Goal: Information Seeking & Learning: Learn about a topic

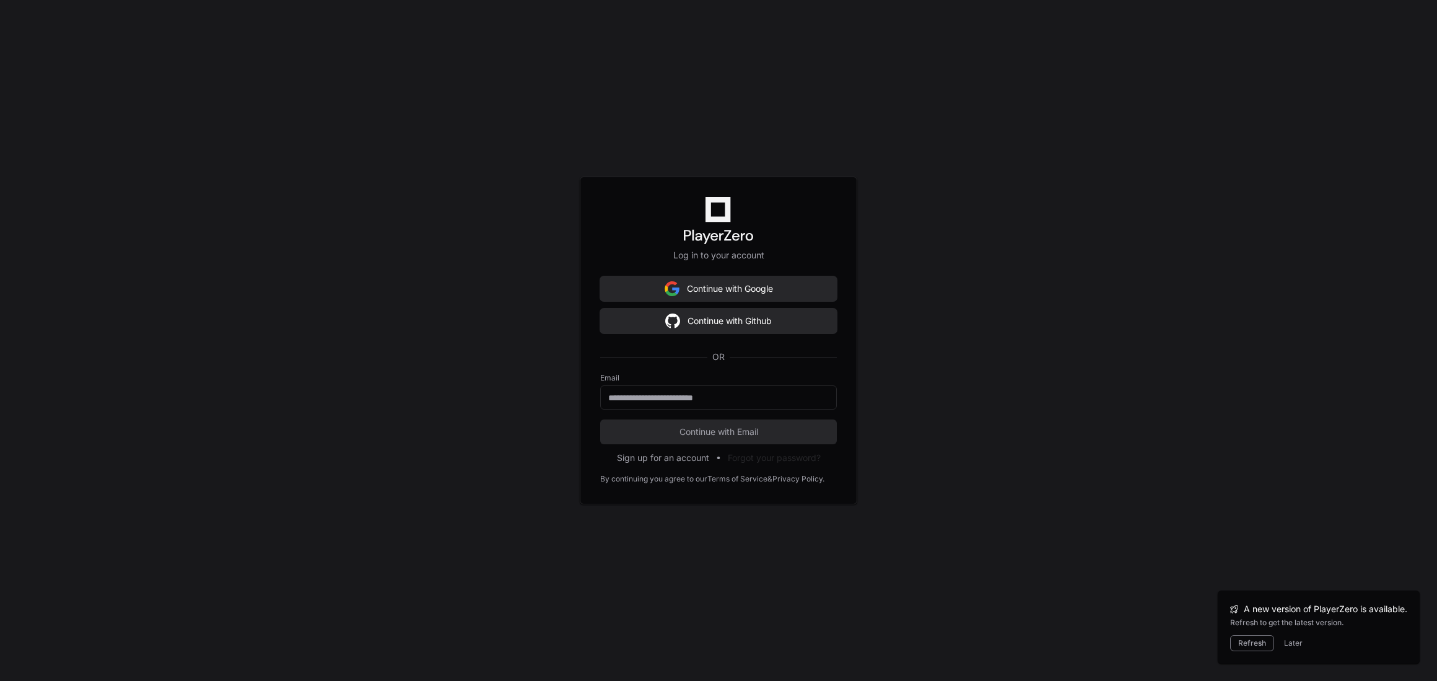
scroll to position [8370, 0]
click at [711, 287] on button "Continue with Google" at bounding box center [718, 288] width 237 height 25
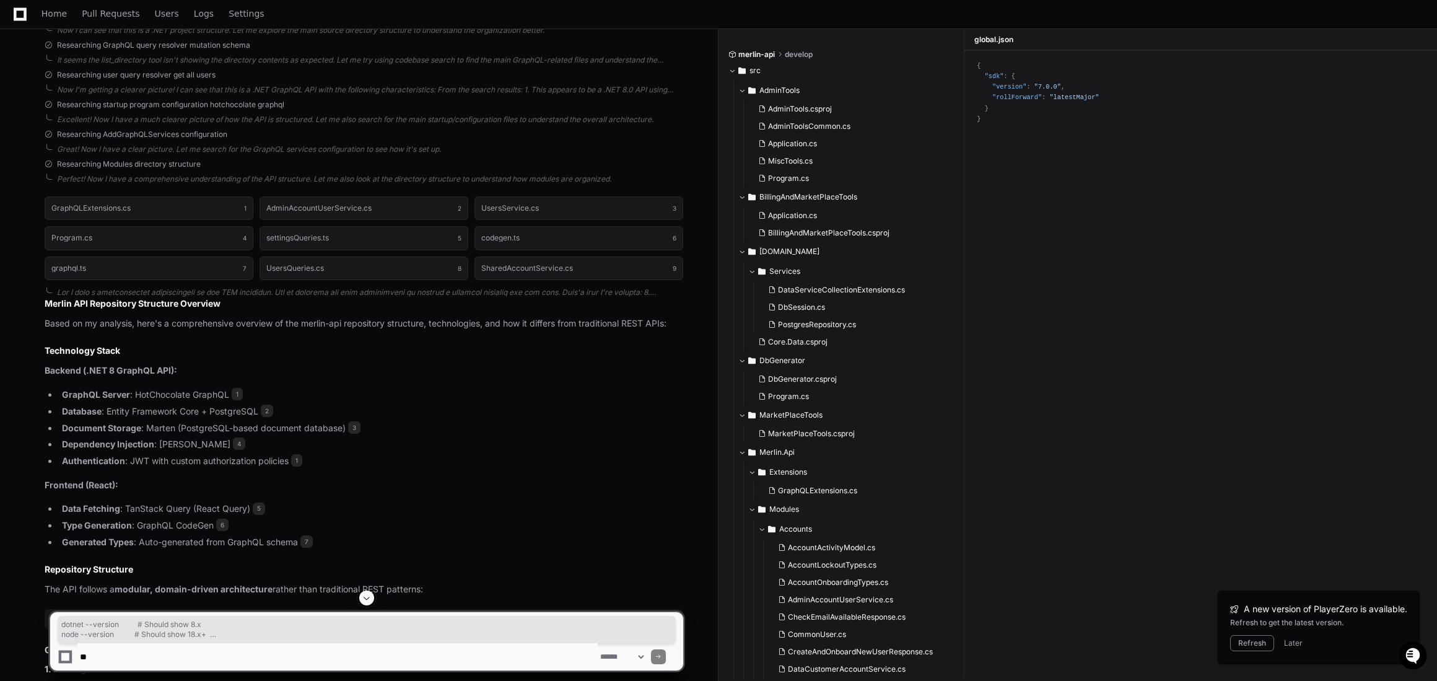
scroll to position [243, 0]
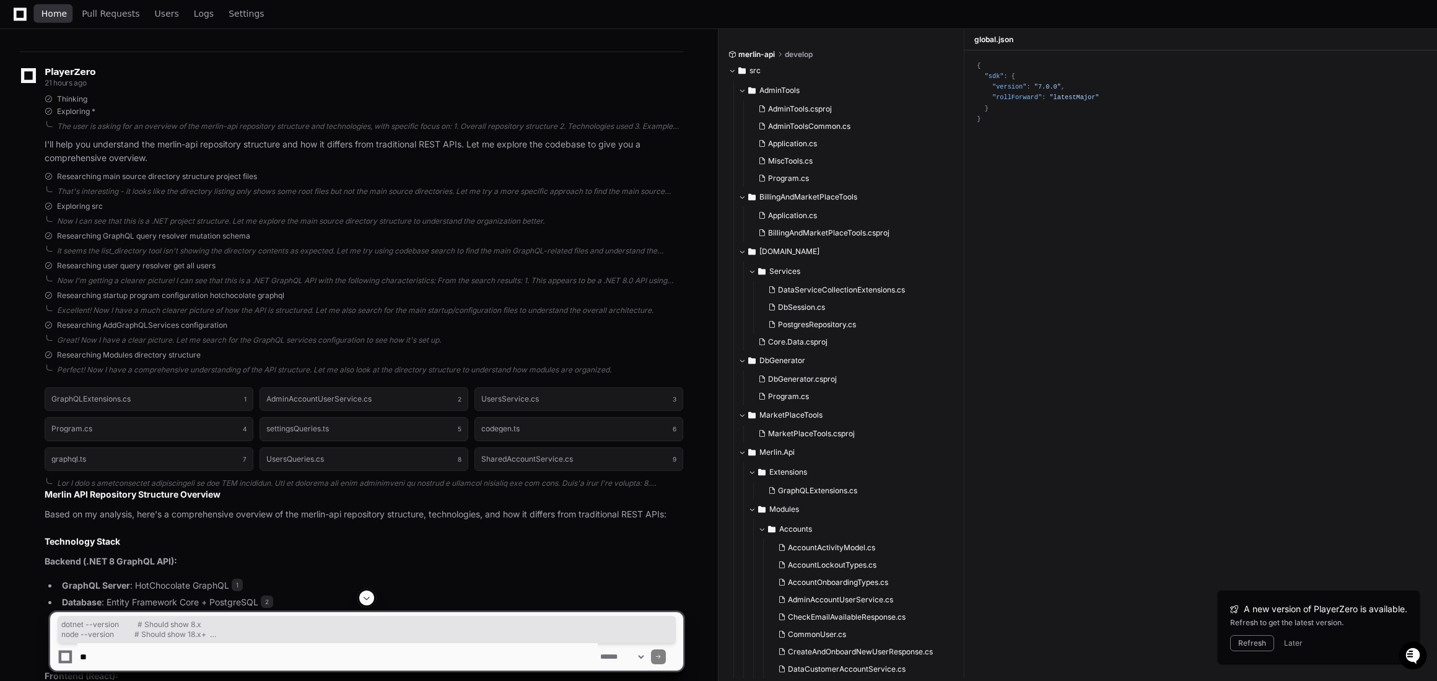
click at [43, 12] on span "Home" at bounding box center [54, 13] width 25 height 7
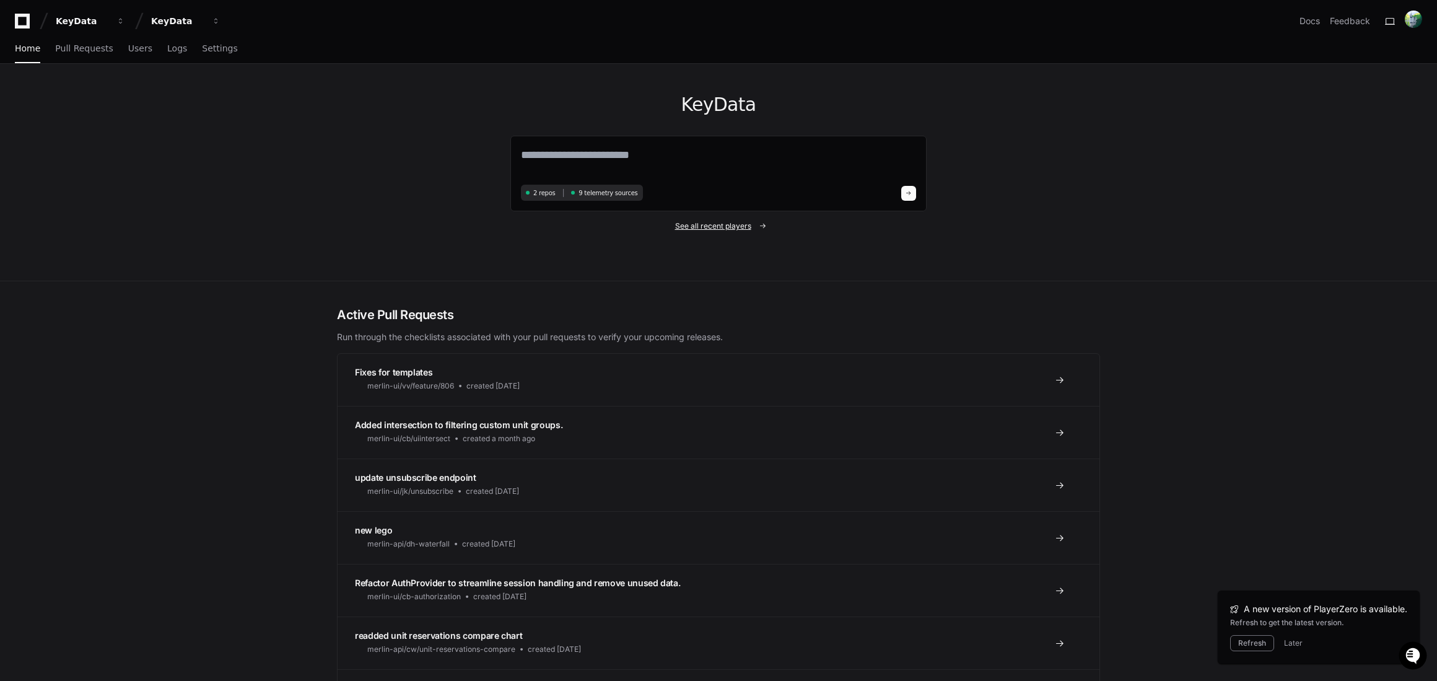
click at [716, 228] on span "See all recent players" at bounding box center [713, 226] width 76 height 10
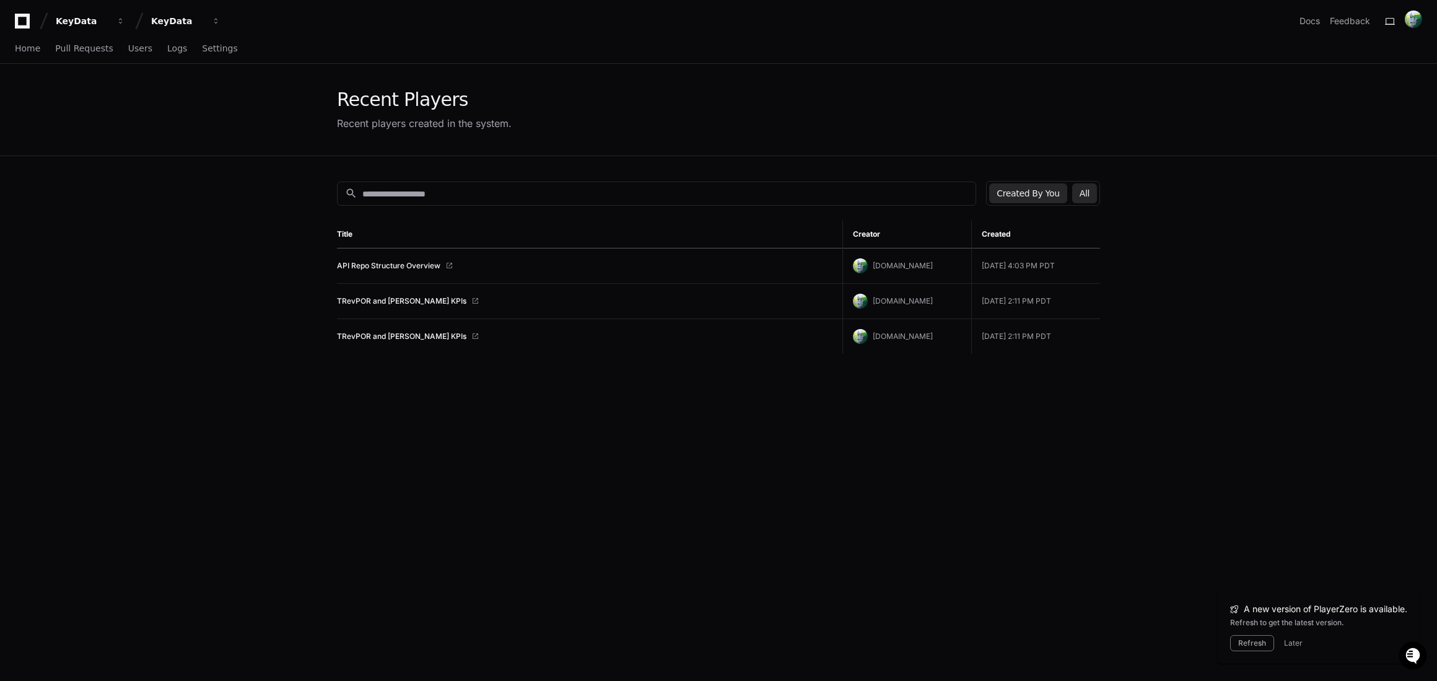
click at [1087, 190] on button "All" at bounding box center [1084, 193] width 25 height 20
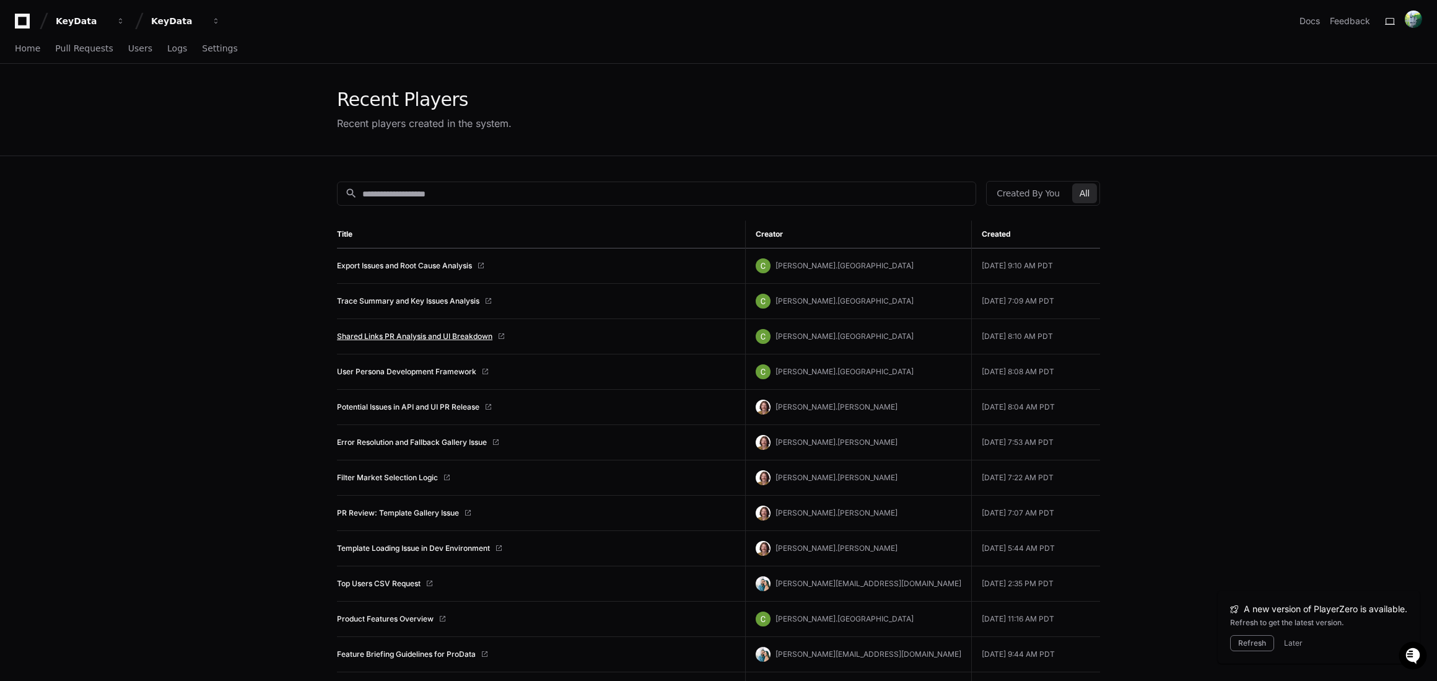
click at [449, 338] on link "Shared Links PR Analysis and UI Breakdown" at bounding box center [415, 336] width 156 height 10
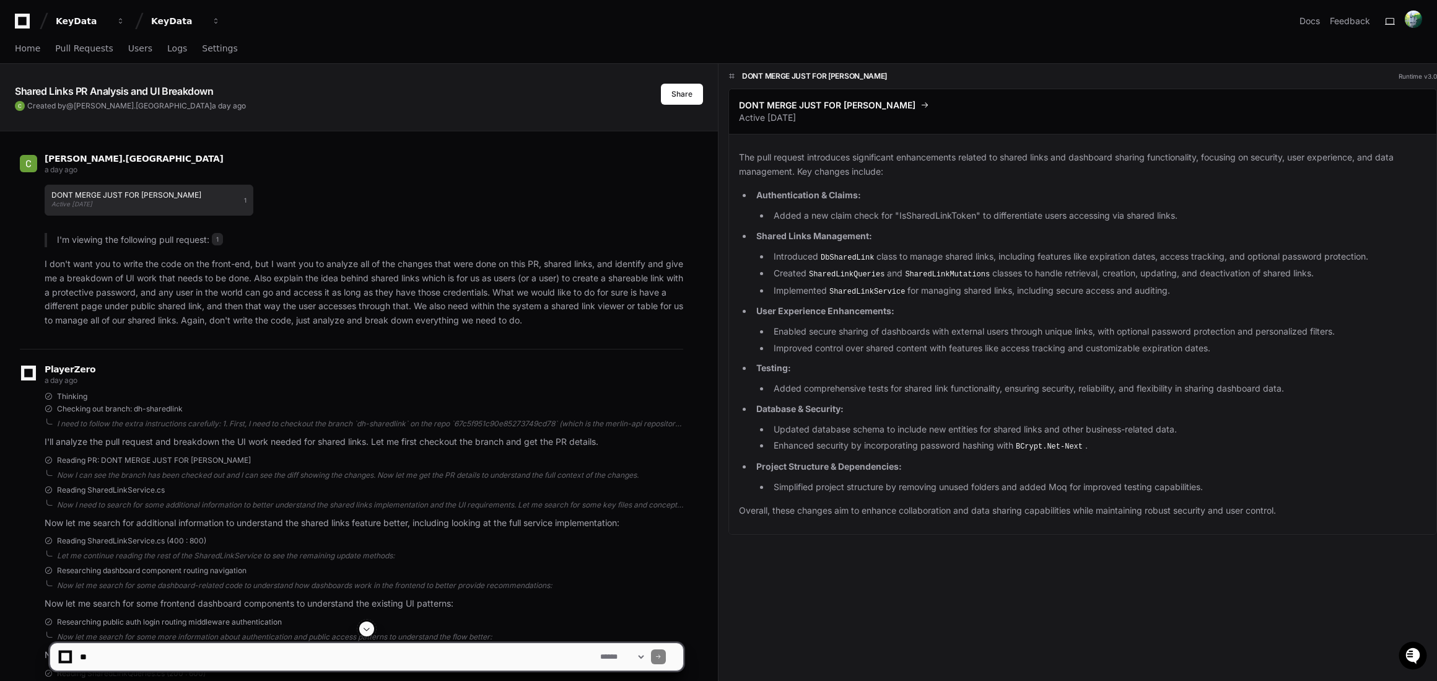
click at [145, 198] on h1 "DONT MERGE JUST FOR [PERSON_NAME]" at bounding box center [126, 194] width 150 height 7
click at [170, 196] on h1 "DONT MERGE JUST FOR [PERSON_NAME]" at bounding box center [126, 194] width 150 height 7
click at [204, 196] on button "DONT MERGE JUST FOR [PERSON_NAME] Active [DATE] 1" at bounding box center [149, 200] width 209 height 31
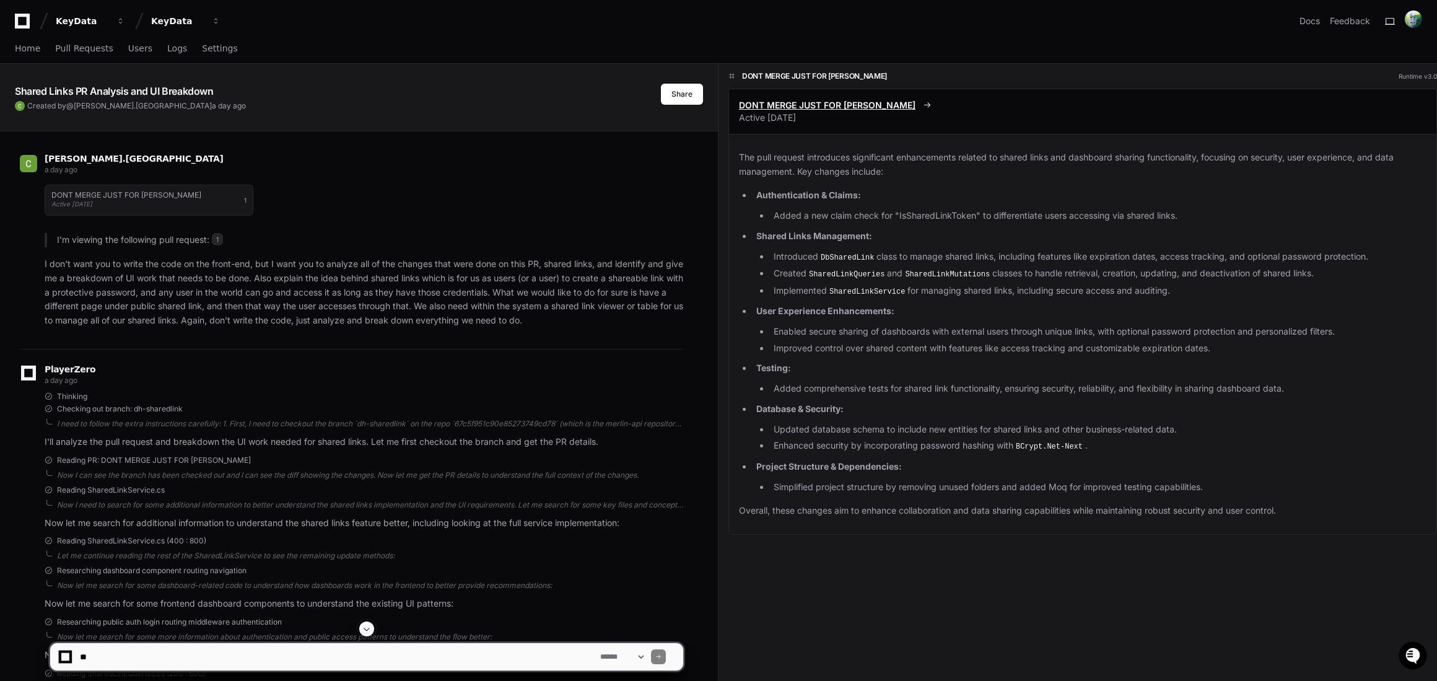
click at [813, 105] on span "DONT MERGE JUST FOR [PERSON_NAME]" at bounding box center [827, 105] width 177 height 12
